Goal: Transaction & Acquisition: Purchase product/service

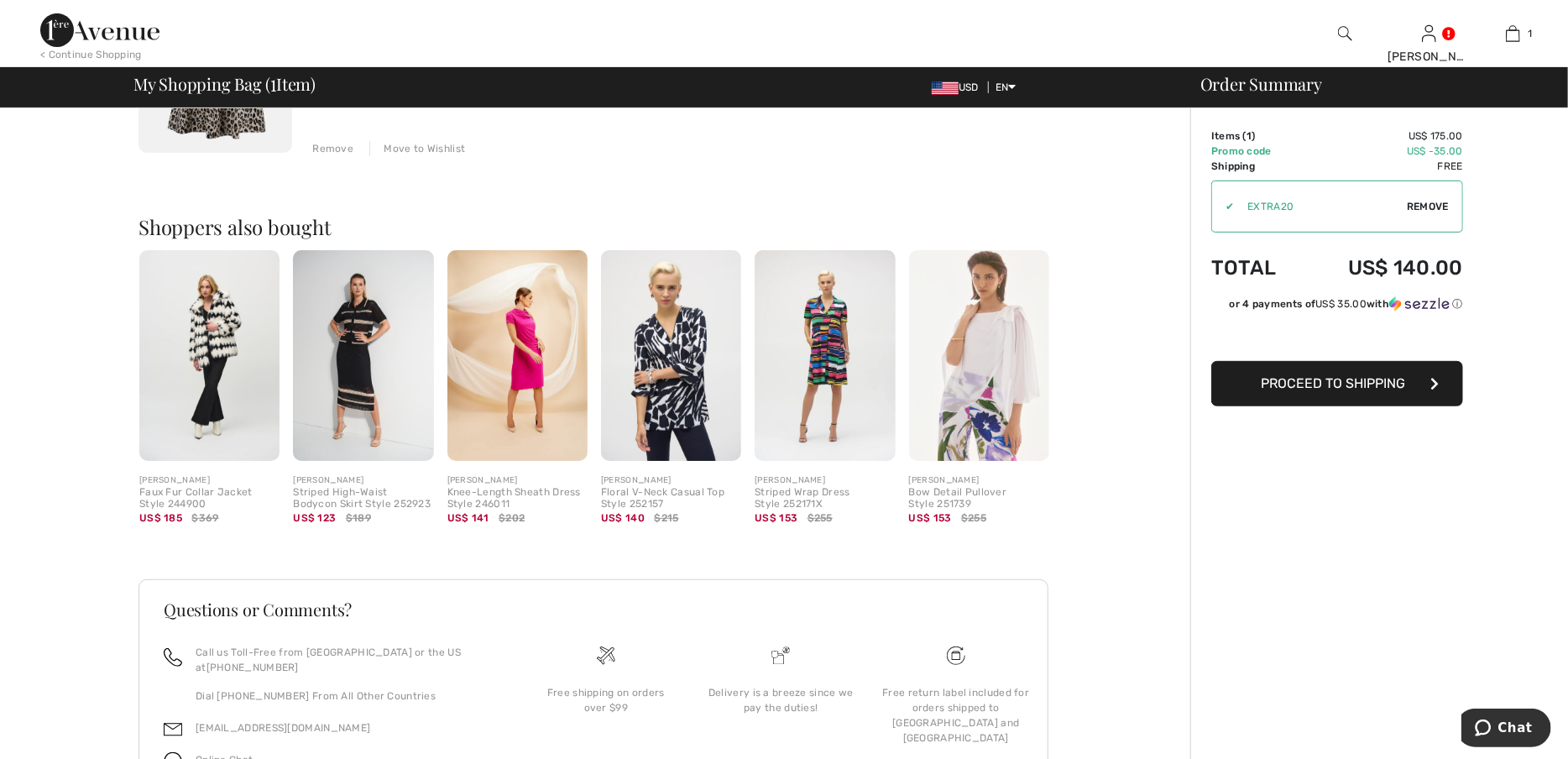
scroll to position [407, 0]
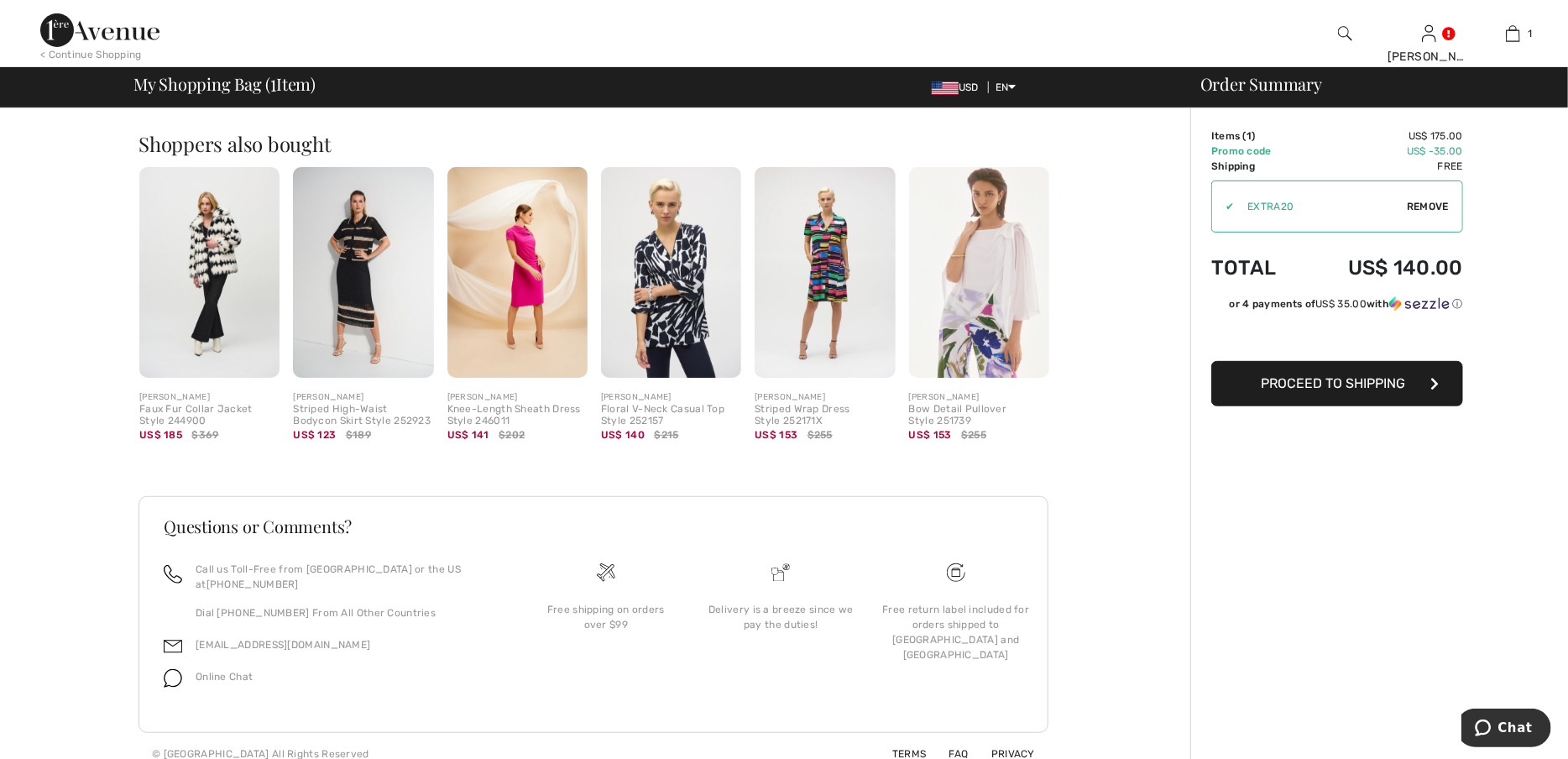
click at [1320, 386] on span "Proceed to Shipping" at bounding box center [1333, 383] width 144 height 16
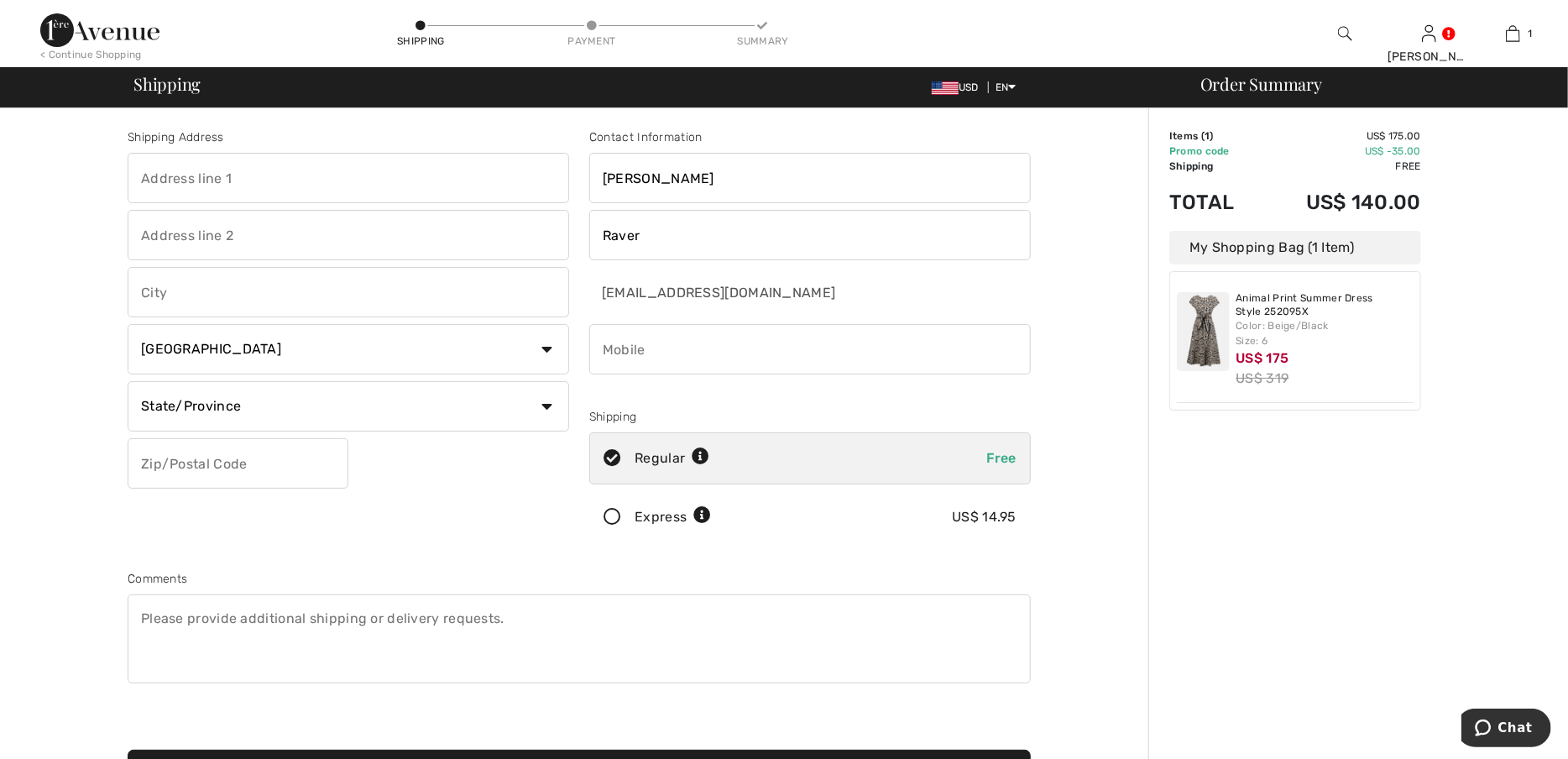
click at [282, 170] on input "text" at bounding box center [348, 178] width 441 height 51
type input "[STREET_ADDRESS]"
click at [225, 295] on input "text" at bounding box center [348, 292] width 441 height 51
type input "[GEOGRAPHIC_DATA]"
click at [545, 353] on select "Country [GEOGRAPHIC_DATA] [GEOGRAPHIC_DATA] [GEOGRAPHIC_DATA] [GEOGRAPHIC_DATA]…" at bounding box center [348, 350] width 441 height 51
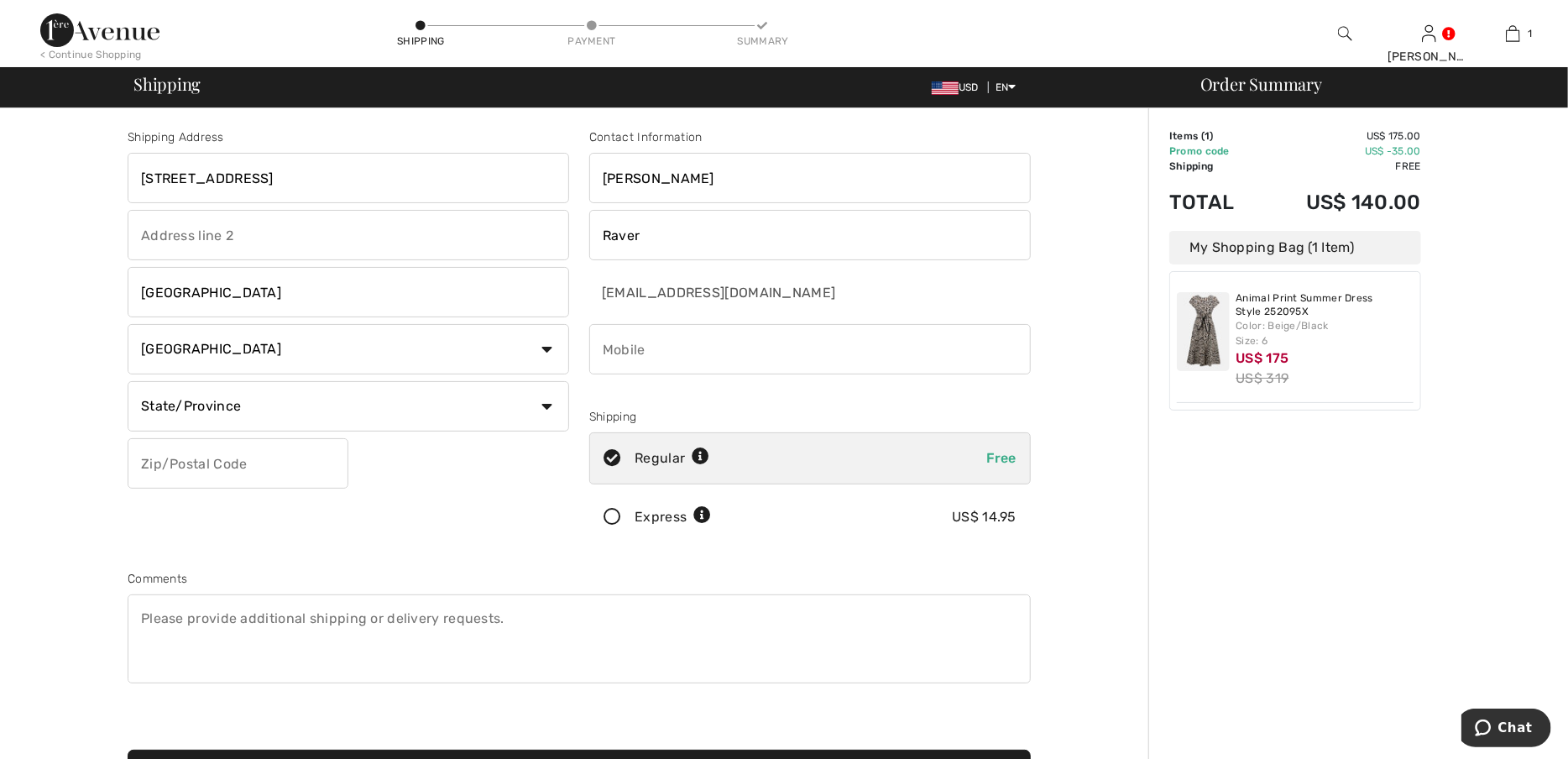
select select "US"
click at [127, 324] on select "Country [GEOGRAPHIC_DATA] [GEOGRAPHIC_DATA] [GEOGRAPHIC_DATA] [GEOGRAPHIC_DATA]…" at bounding box center [348, 350] width 441 height 51
click at [172, 411] on select "State/Province [US_STATE] [US_STATE] [US_STATE] [US_STATE] [US_STATE] [US_STATE…" at bounding box center [348, 407] width 441 height 51
select select "NM"
click at [127, 382] on select "State/Province [US_STATE] [US_STATE] [US_STATE] [US_STATE] [US_STATE] [US_STATE…" at bounding box center [348, 407] width 441 height 51
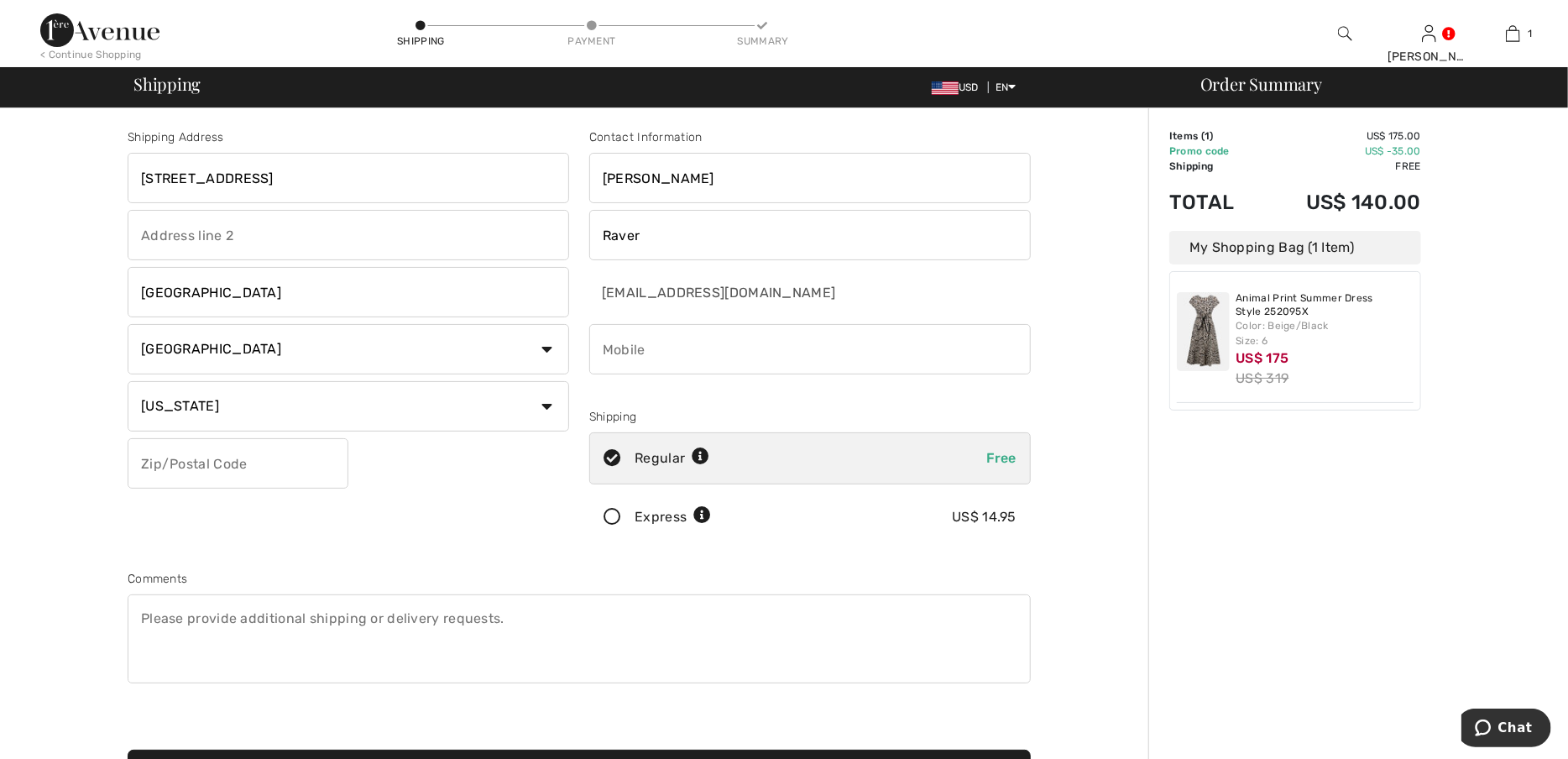
click at [283, 470] on input "text" at bounding box center [238, 464] width 221 height 51
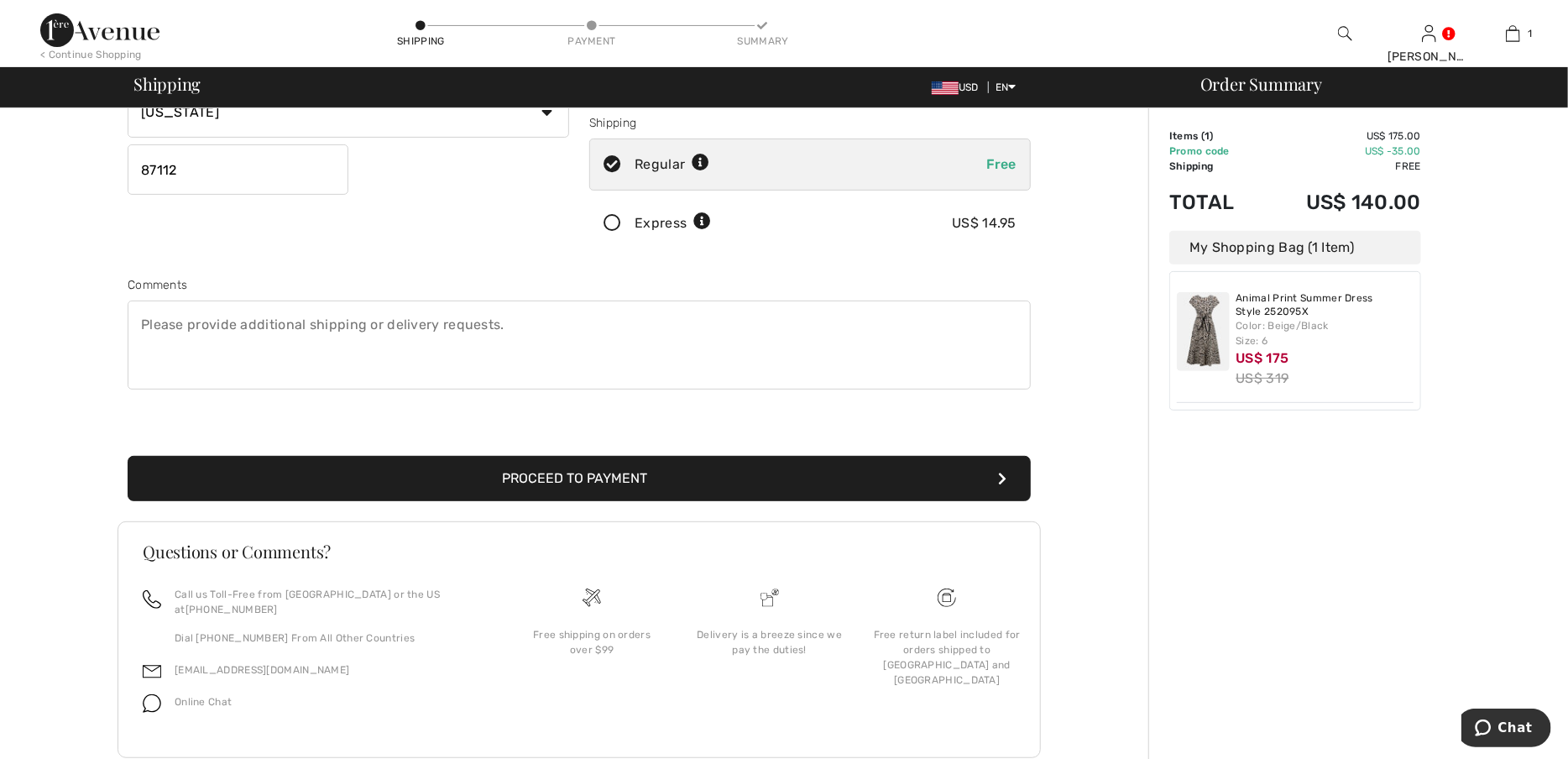
scroll to position [317, 0]
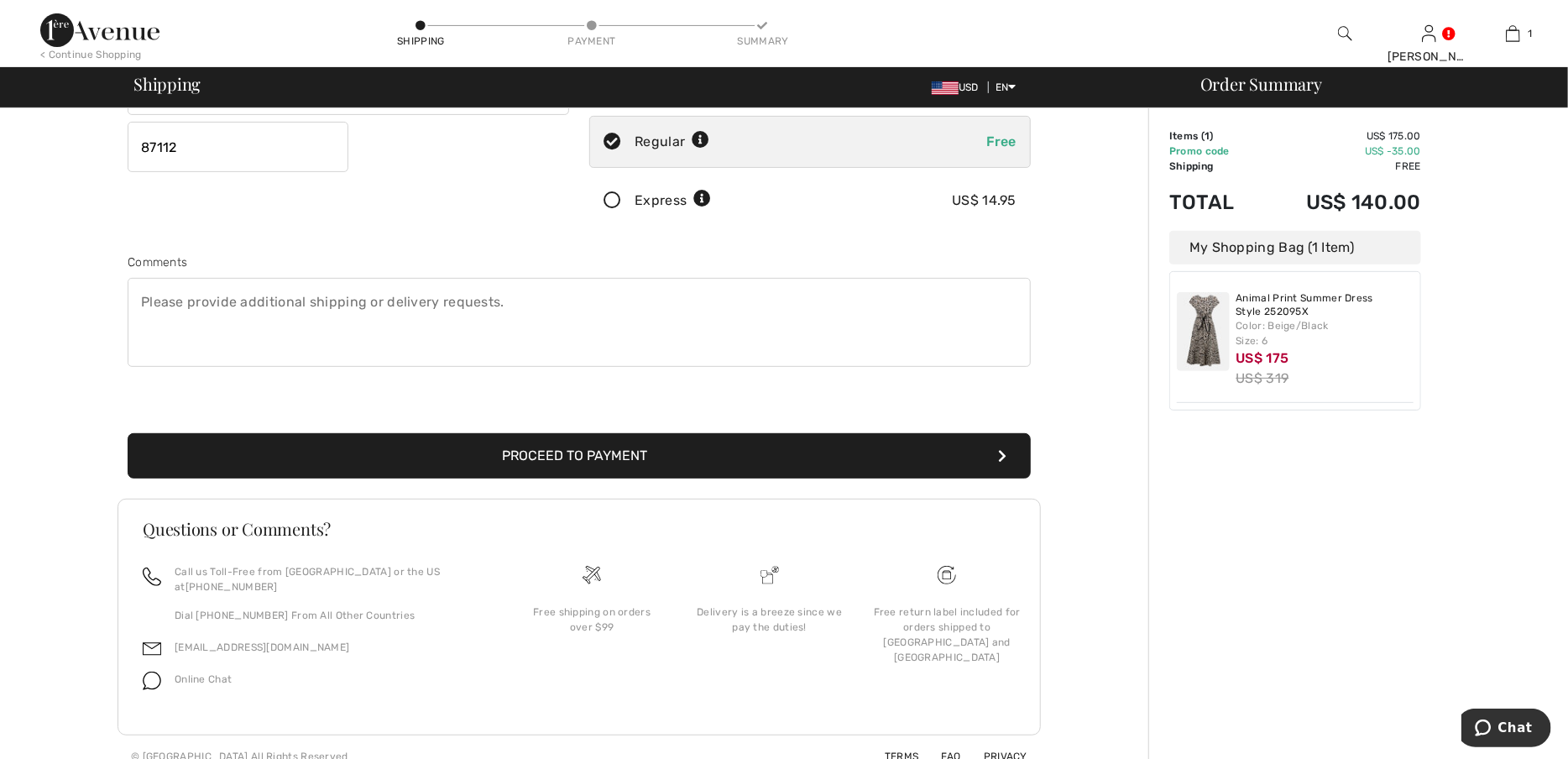
type input "87112"
click at [634, 453] on button "Proceed to Payment" at bounding box center [579, 456] width 903 height 46
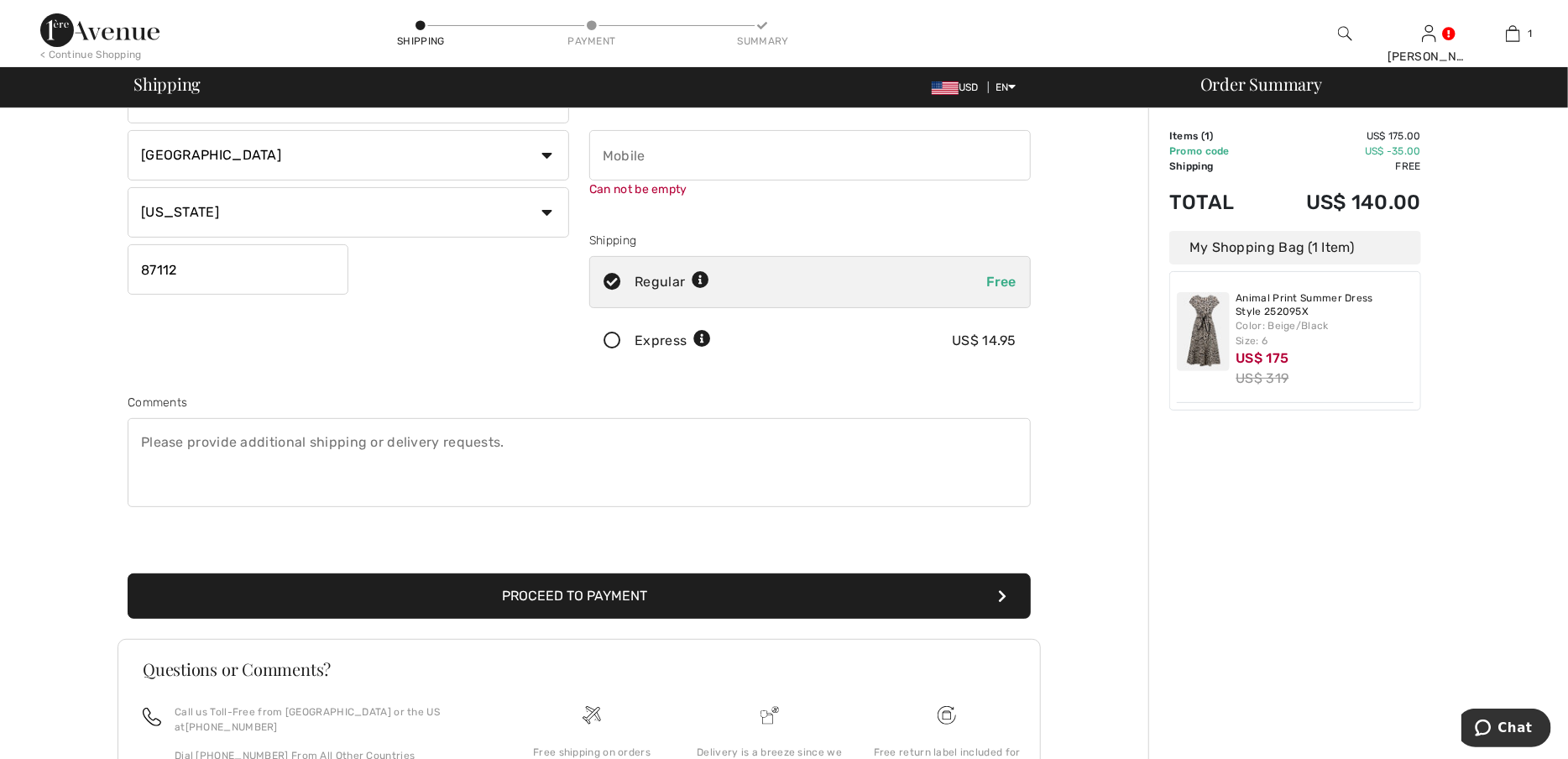
scroll to position [189, 0]
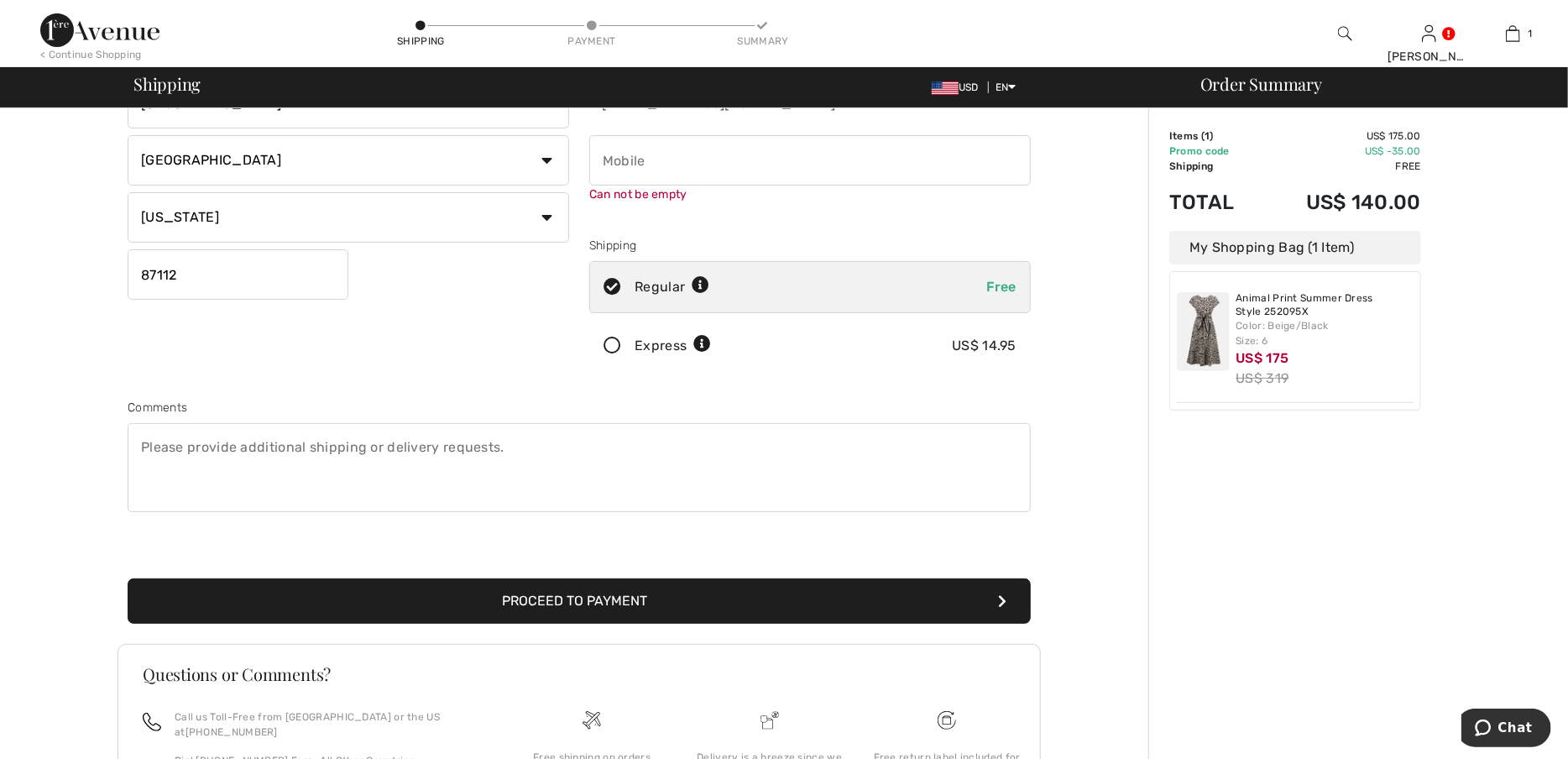
click at [1005, 598] on icon "submit" at bounding box center [1003, 601] width 8 height 14
click at [581, 598] on button "Proceed to Payment" at bounding box center [579, 601] width 903 height 46
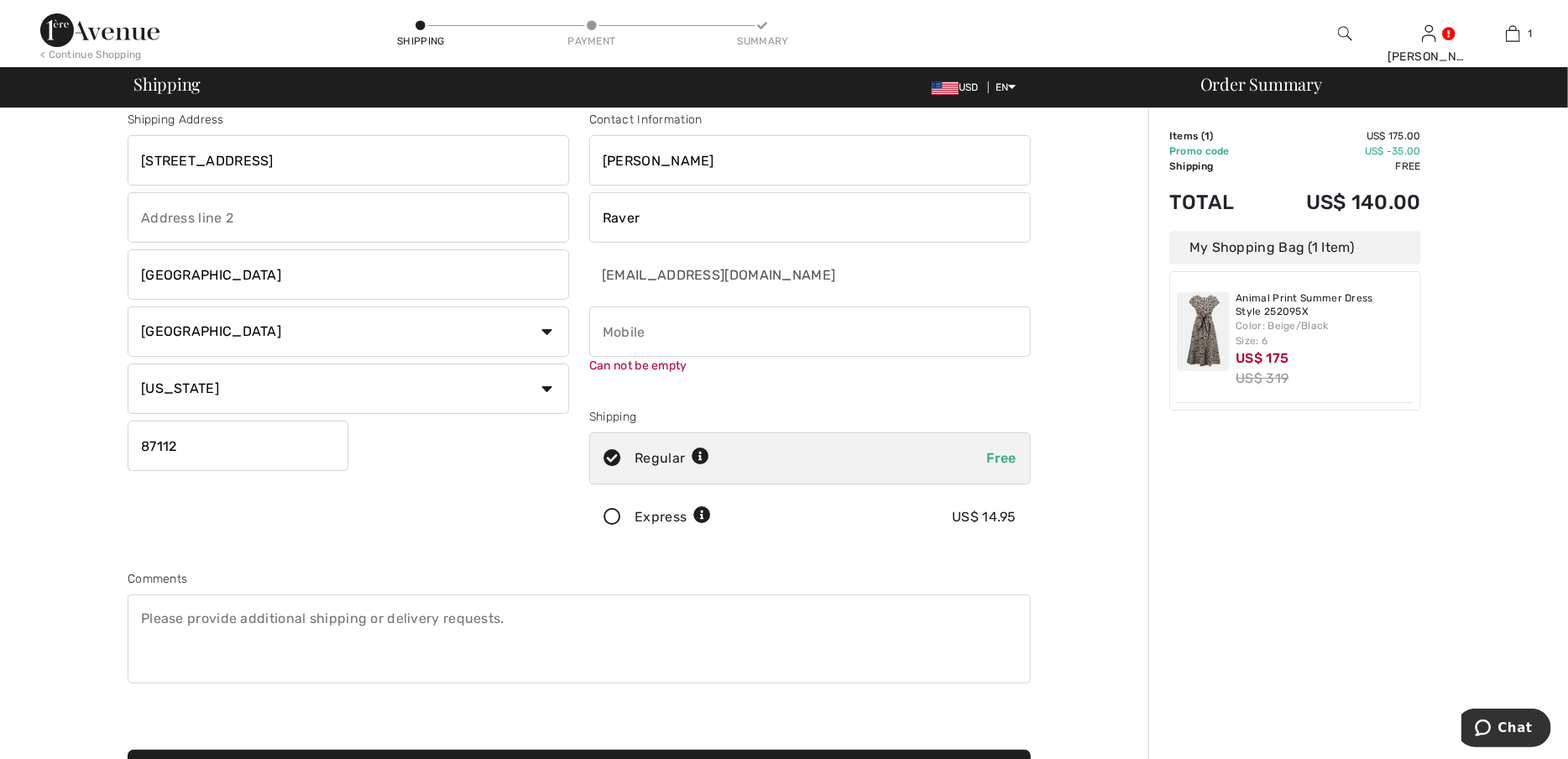
scroll to position [0, 0]
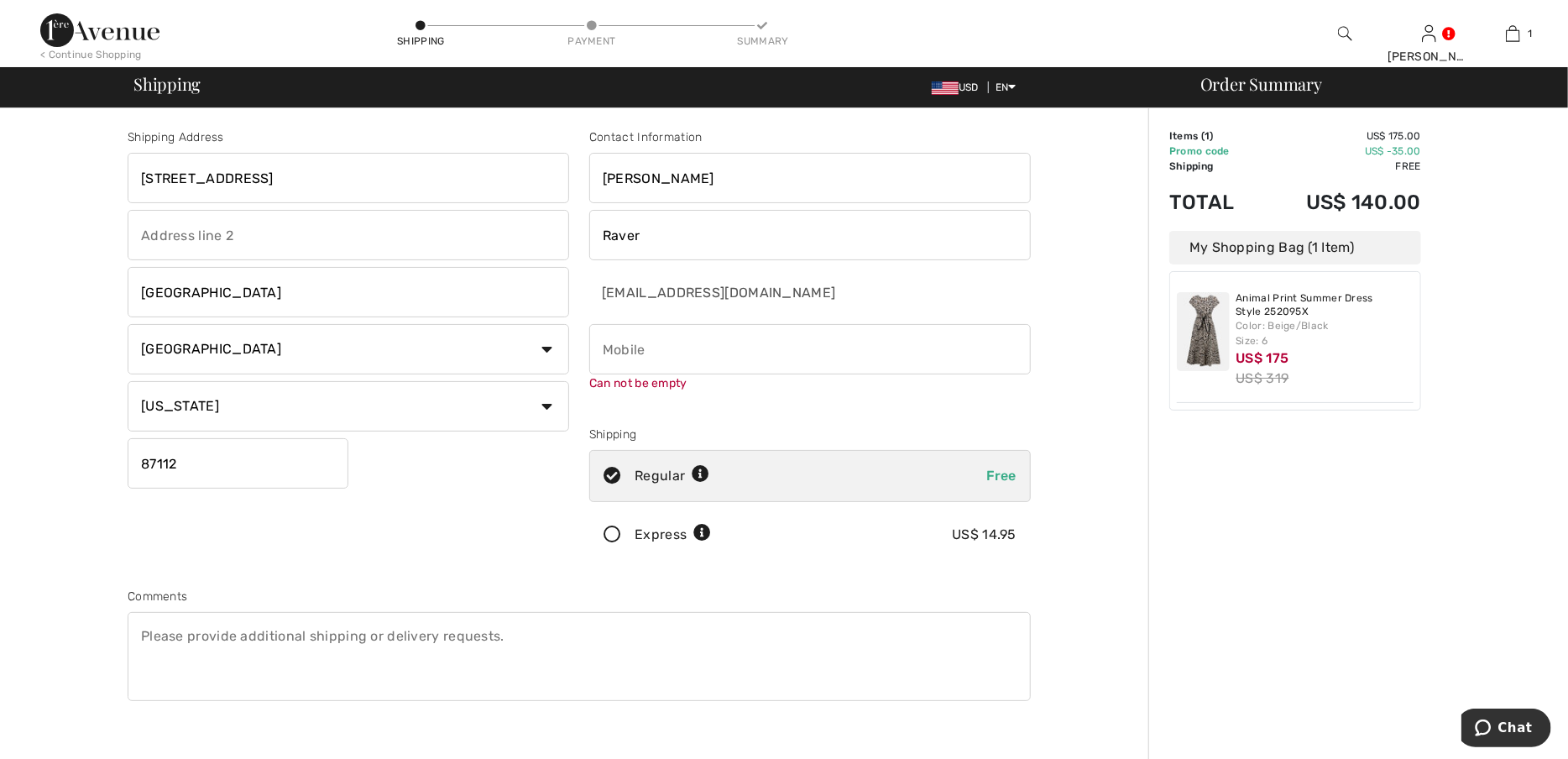
click at [835, 358] on input "phone" at bounding box center [809, 350] width 441 height 51
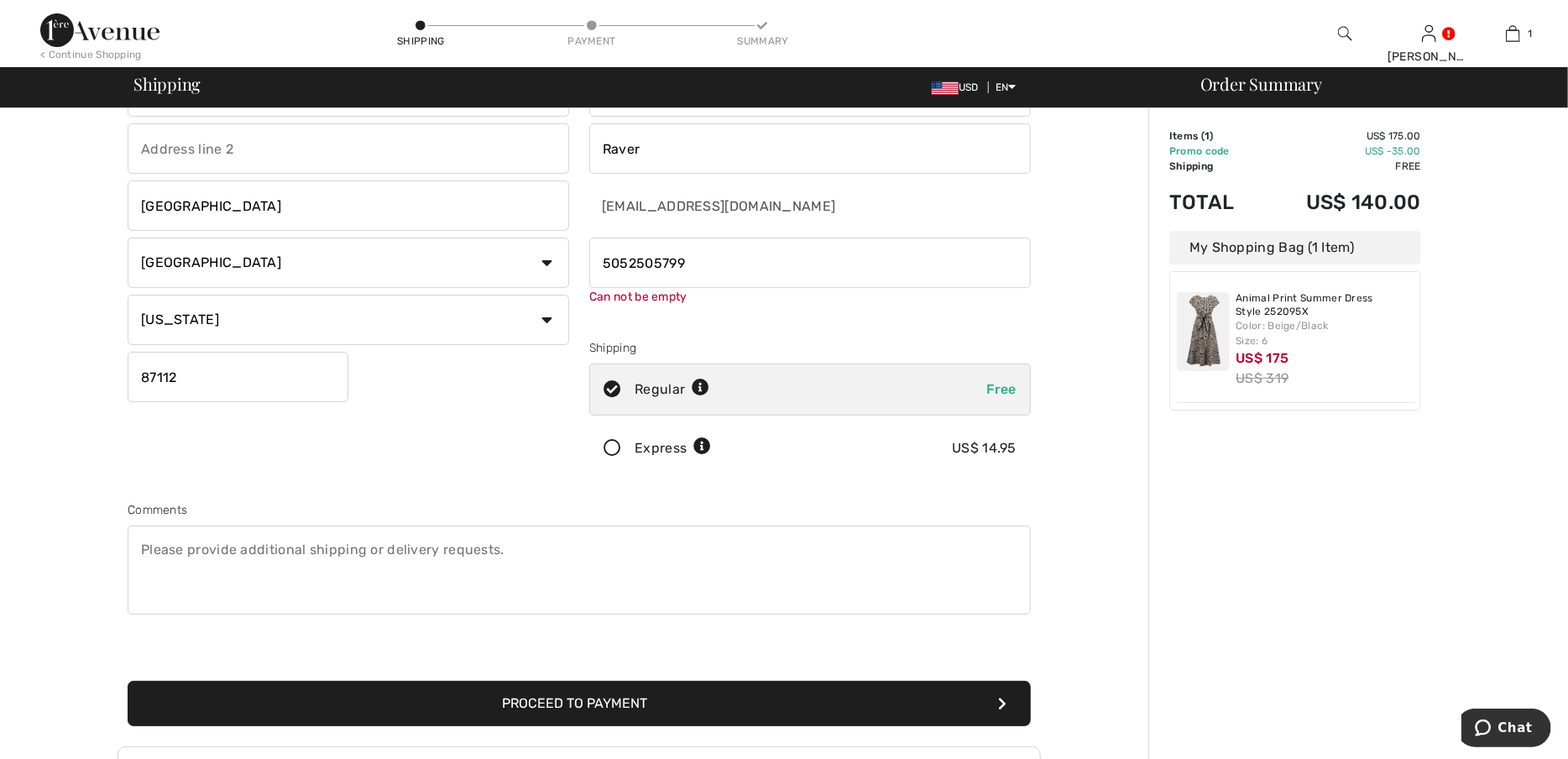
scroll to position [83, 0]
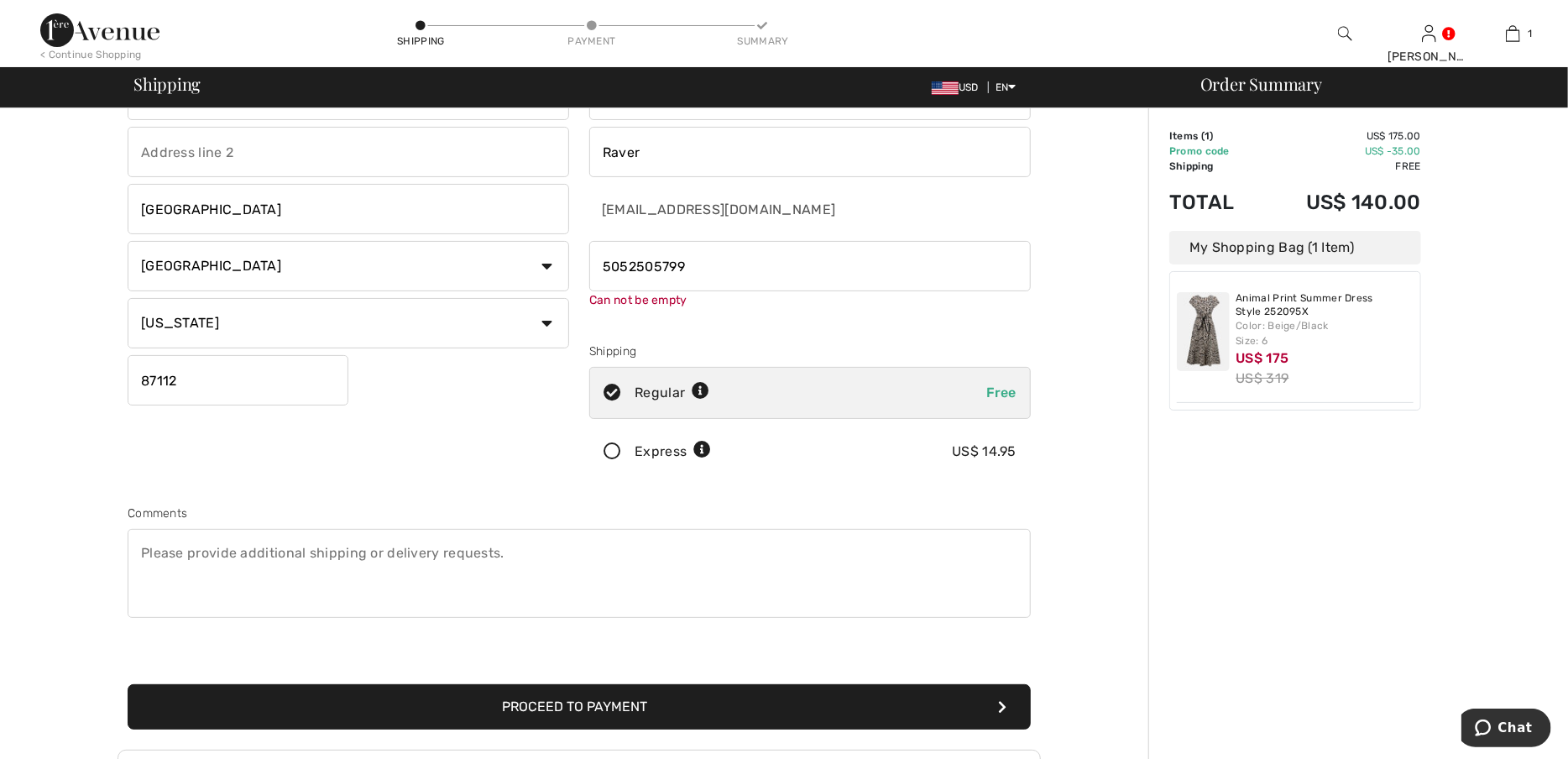
click at [628, 268] on input "phone" at bounding box center [809, 266] width 441 height 51
click at [630, 264] on input "phone" at bounding box center [809, 266] width 441 height 51
click at [777, 278] on input "phone" at bounding box center [809, 266] width 441 height 51
type input "5052505799"
click at [875, 703] on button "Proceed to Payment" at bounding box center [579, 707] width 903 height 46
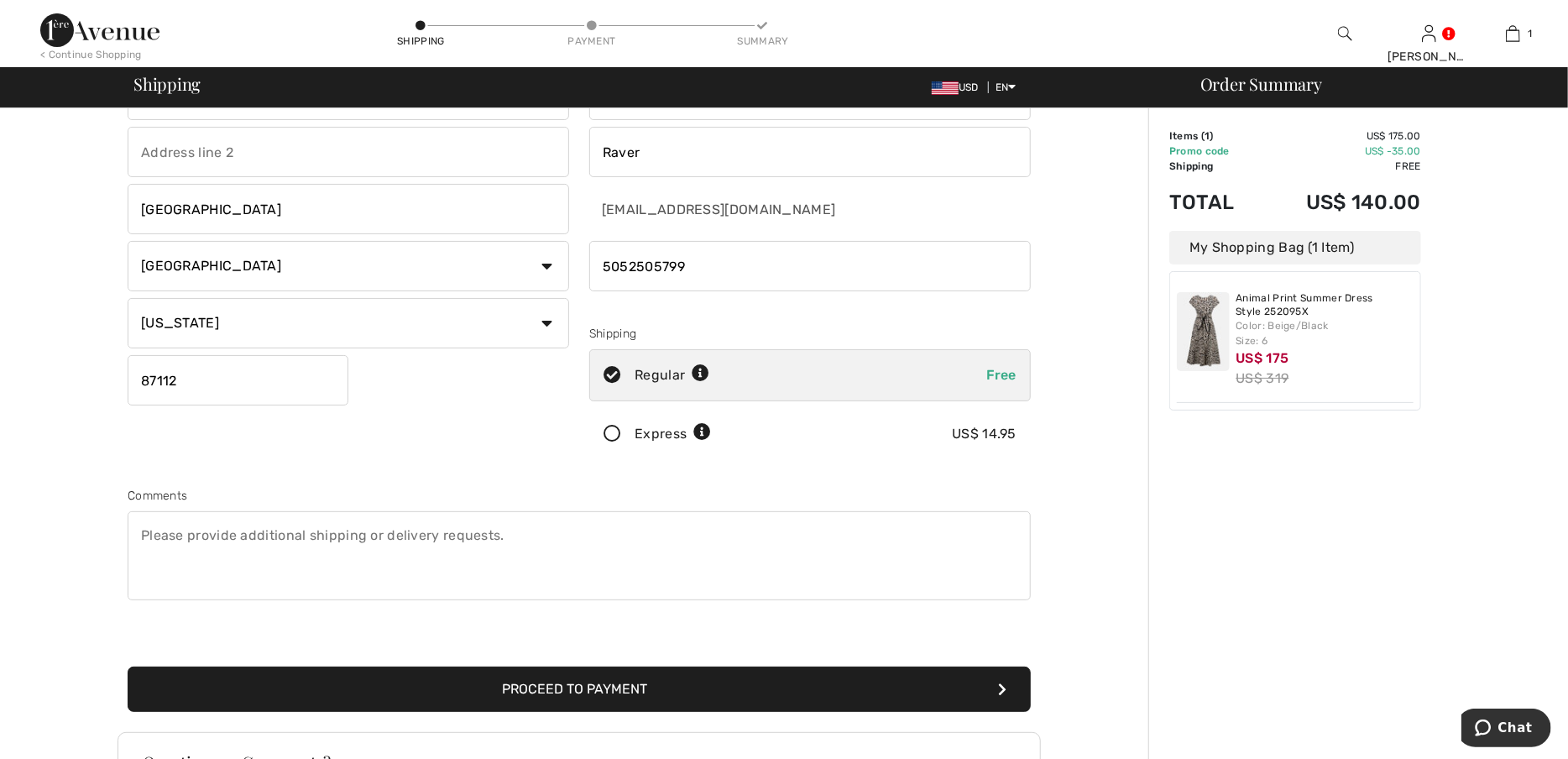
click at [1003, 689] on icon "submit" at bounding box center [1003, 690] width 8 height 14
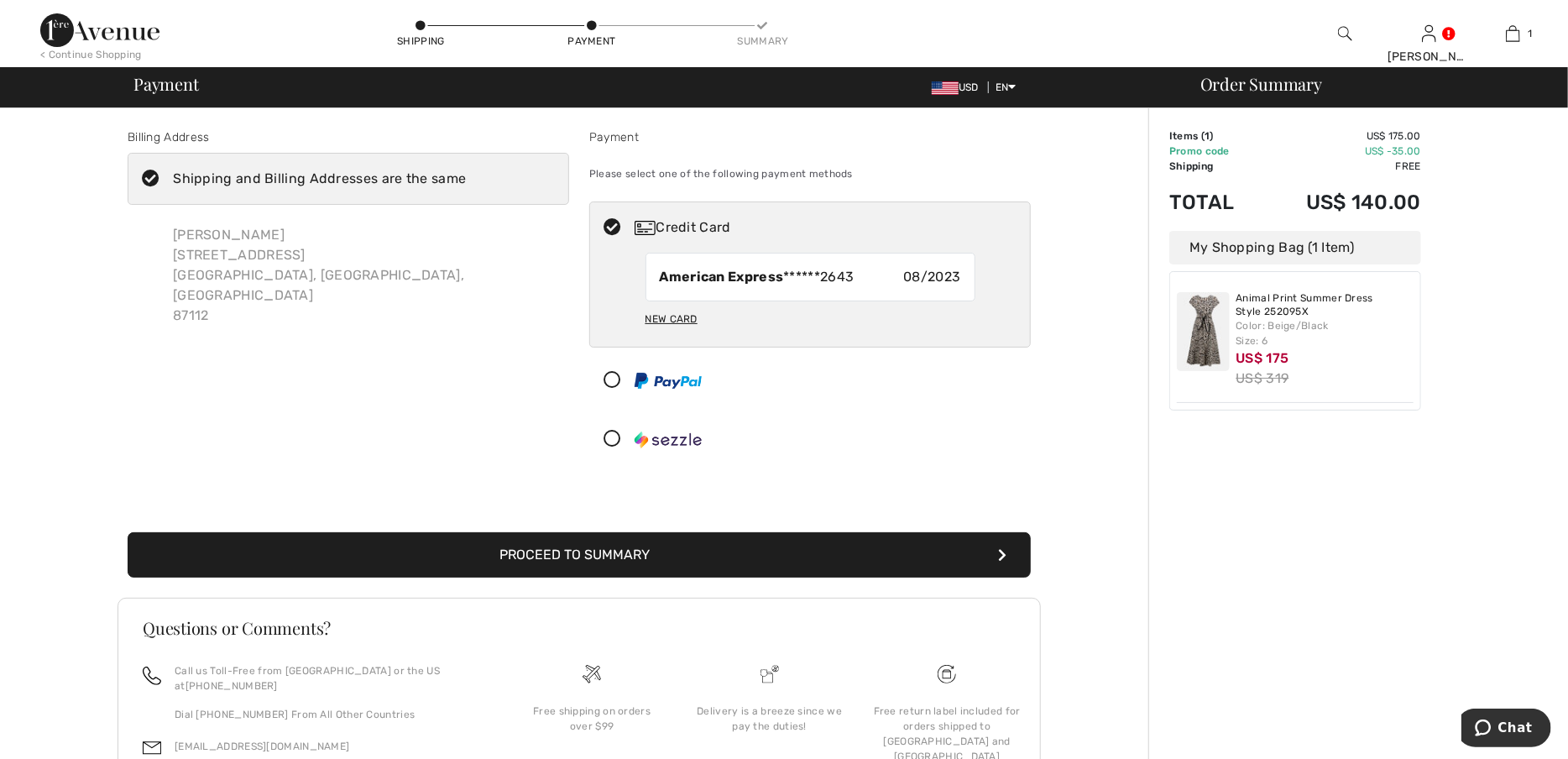
click at [615, 230] on icon at bounding box center [612, 228] width 45 height 18
click at [683, 316] on div "New Card" at bounding box center [672, 319] width 52 height 29
radio input "true"
